Goal: Transaction & Acquisition: Purchase product/service

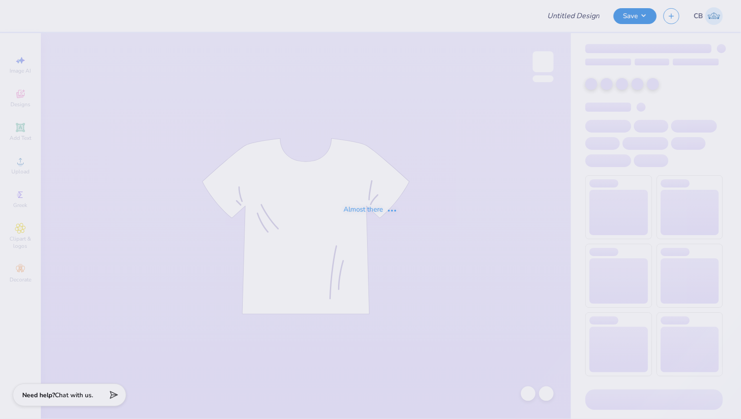
type input "PRSO 2025 Merch mock. 3"
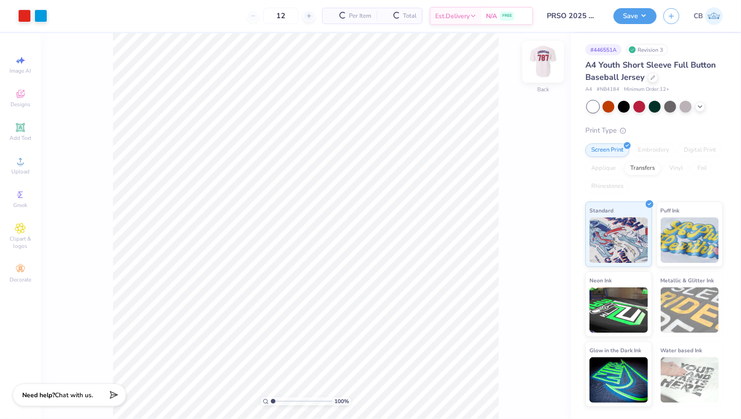
click at [551, 64] on img at bounding box center [543, 62] width 36 height 36
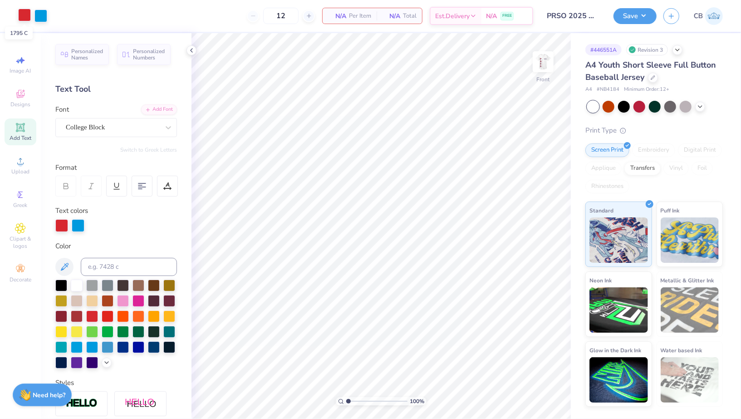
click at [27, 11] on div at bounding box center [24, 15] width 13 height 13
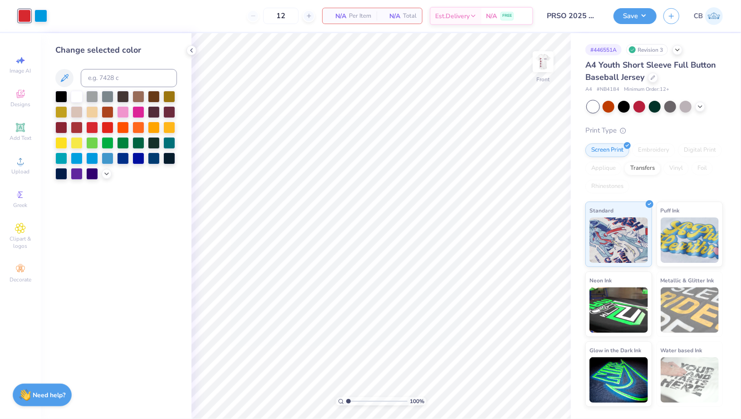
click at [22, 18] on div at bounding box center [24, 16] width 13 height 13
click at [95, 72] on input at bounding box center [129, 78] width 96 height 18
type input "2925"
